Goal: Navigation & Orientation: Find specific page/section

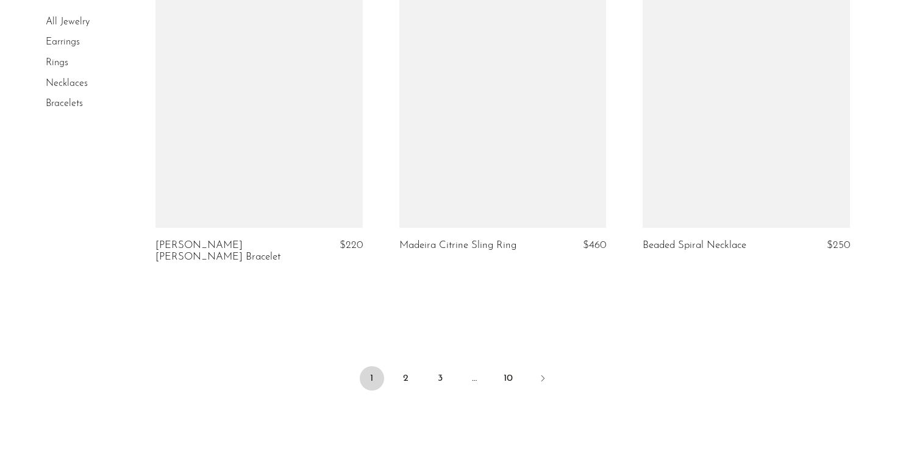
scroll to position [4102, 0]
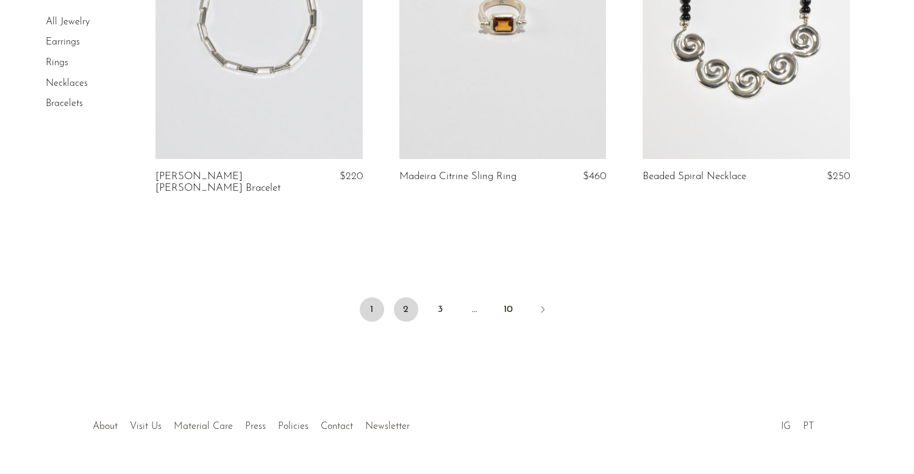
click at [408, 297] on link "2" at bounding box center [406, 309] width 24 height 24
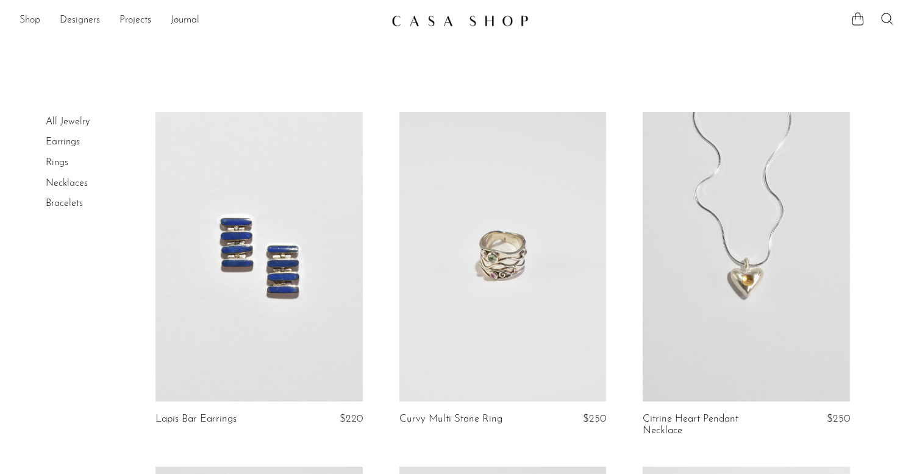
click at [34, 20] on link "Shop" at bounding box center [30, 21] width 21 height 16
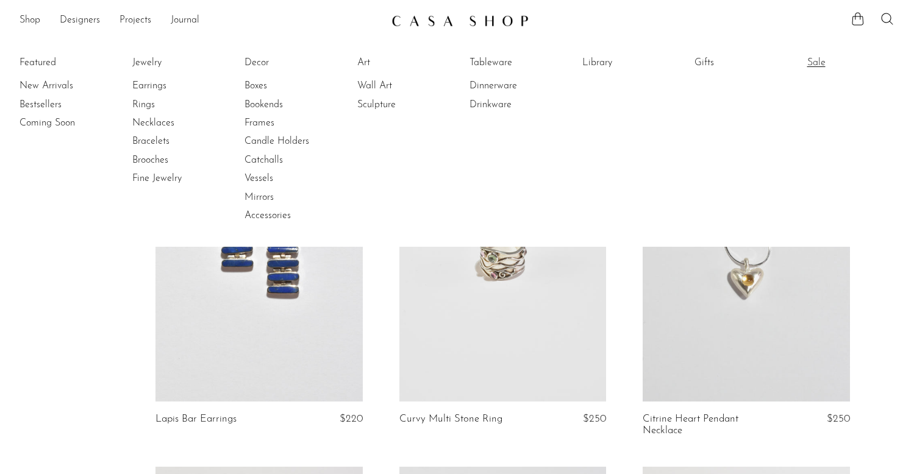
click at [808, 62] on link "Sale" at bounding box center [852, 62] width 91 height 13
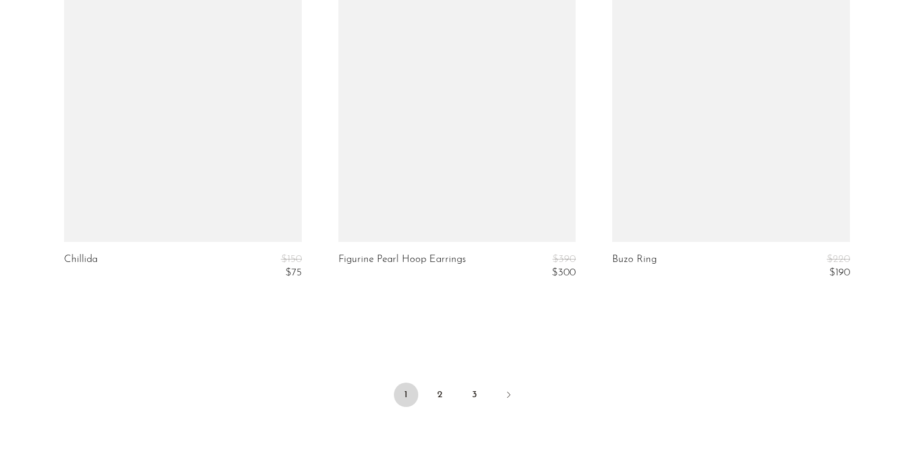
scroll to position [4613, 0]
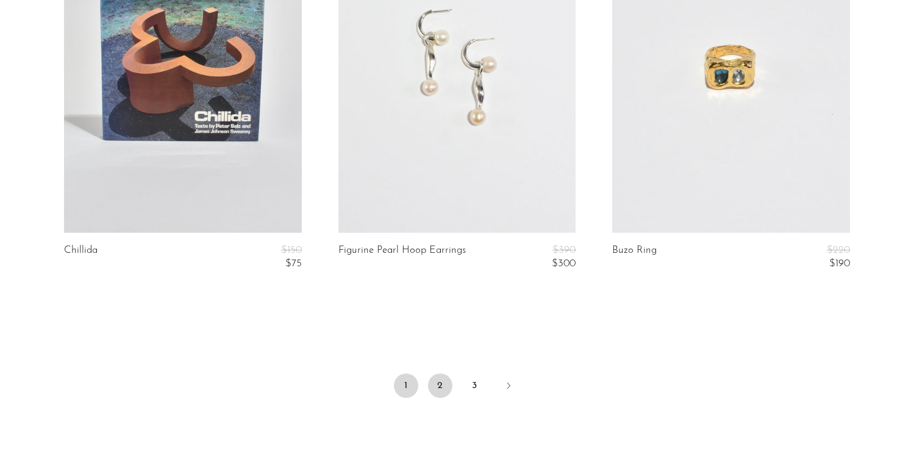
click at [440, 395] on link "2" at bounding box center [440, 386] width 24 height 24
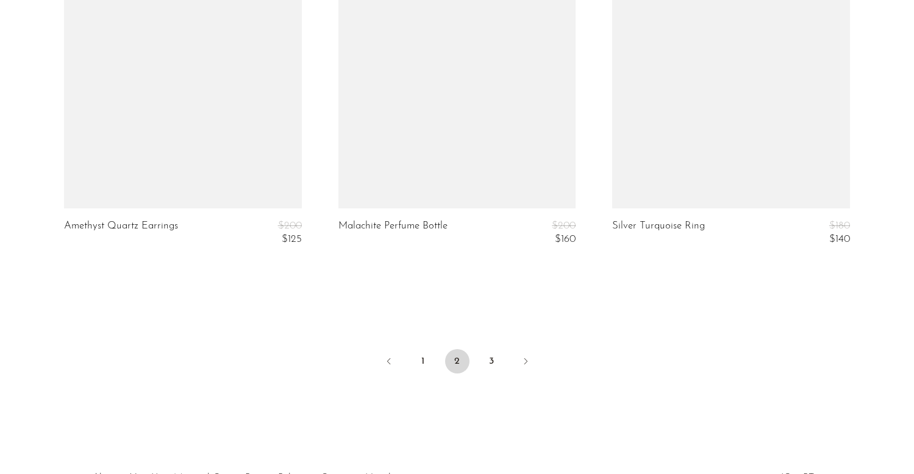
scroll to position [4646, 0]
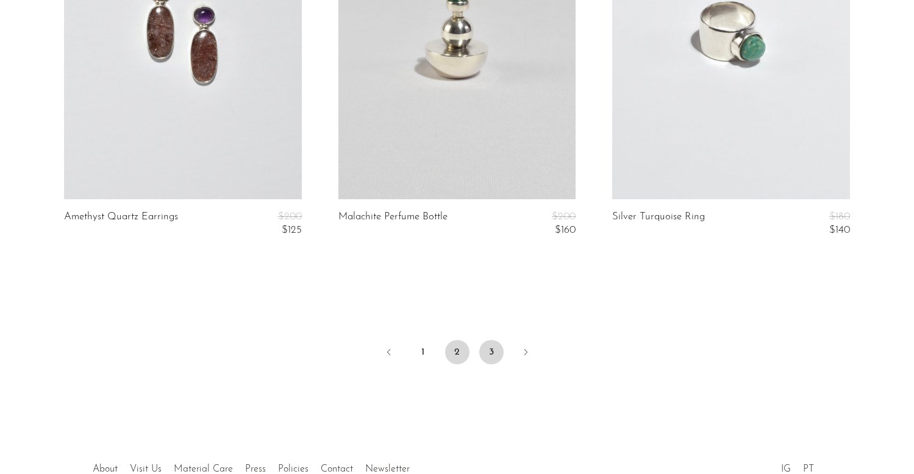
click at [489, 350] on link "3" at bounding box center [491, 352] width 24 height 24
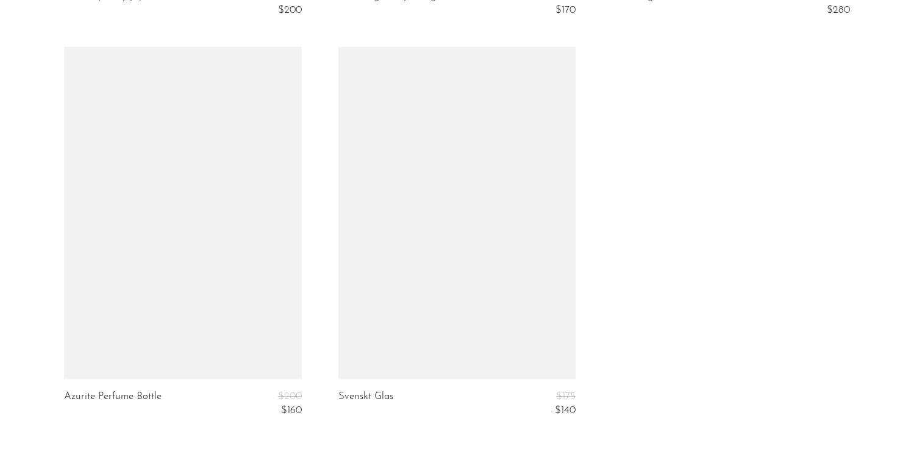
scroll to position [897, 0]
